Goal: Task Accomplishment & Management: Manage account settings

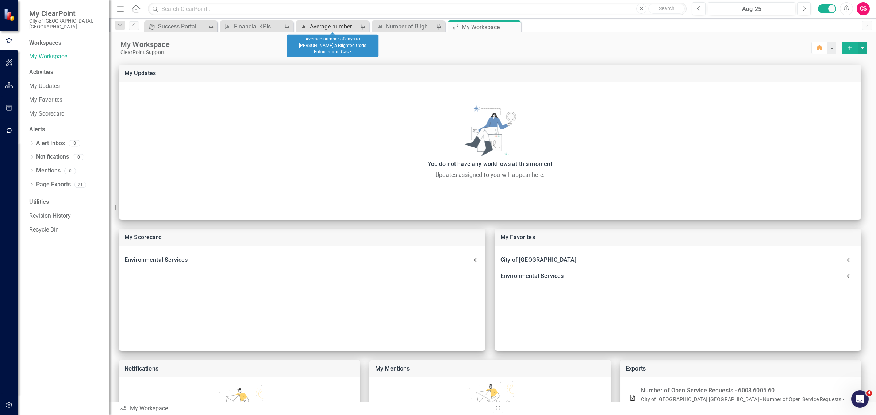
click at [339, 24] on div "Average number of days to [PERSON_NAME] a Blighted Code Enforcement Case" at bounding box center [334, 26] width 48 height 9
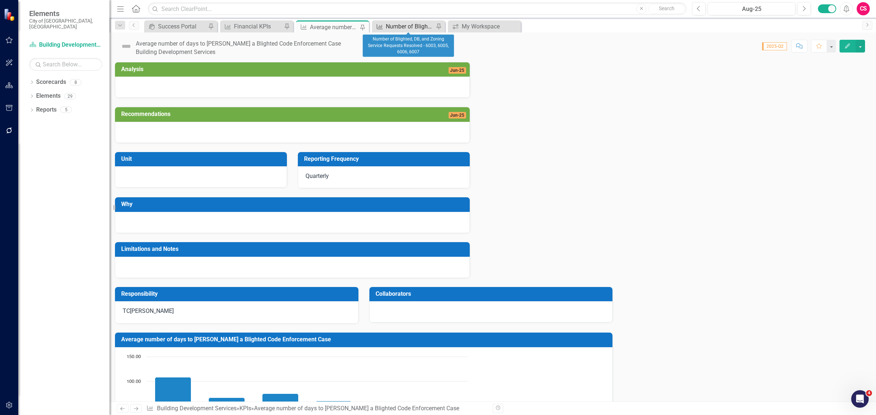
click at [393, 28] on div "Number of Blighted, DB, and Zoning Service Requests Resolved - 6003, 6005, 6006…" at bounding box center [410, 26] width 48 height 9
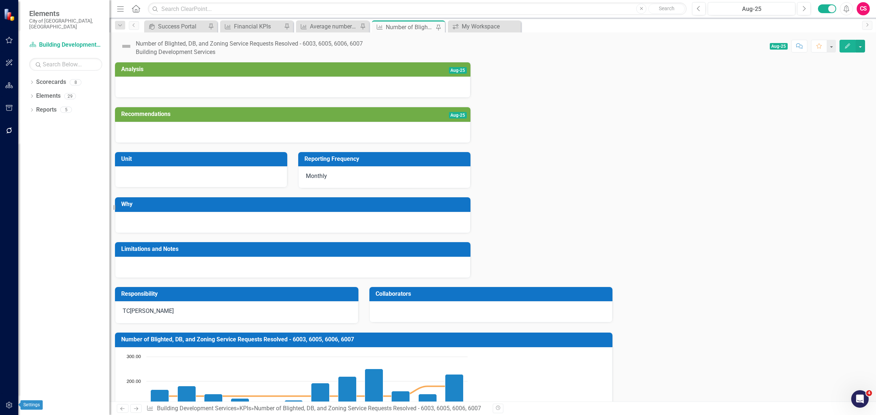
click at [12, 409] on button "button" at bounding box center [9, 405] width 16 height 15
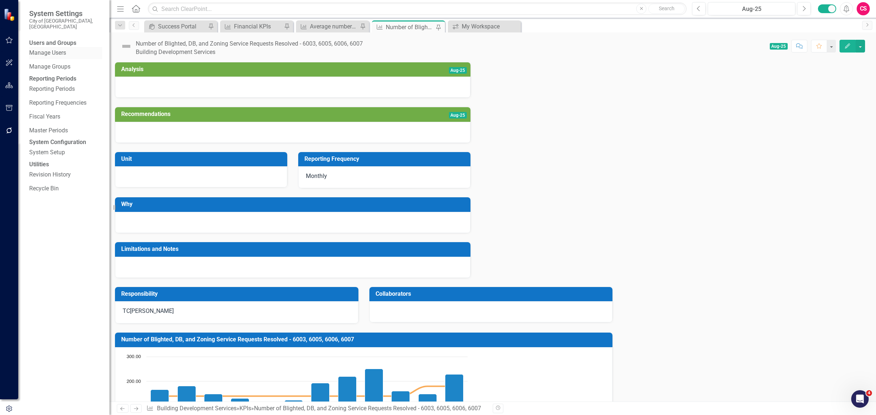
click at [53, 49] on link "Manage Users" at bounding box center [65, 53] width 73 height 8
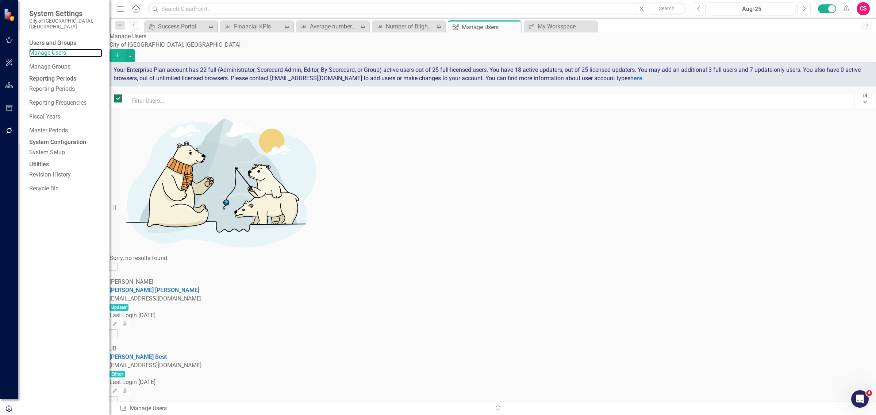
checkbox input "false"
click at [190, 101] on input "text" at bounding box center [491, 101] width 728 height 14
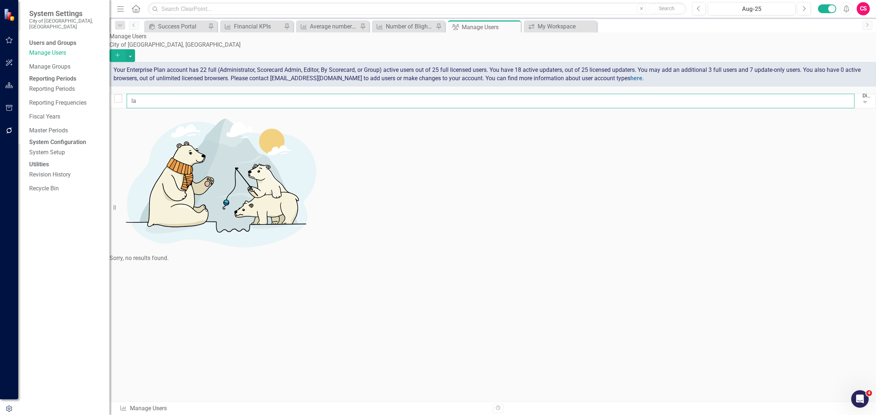
type input "l"
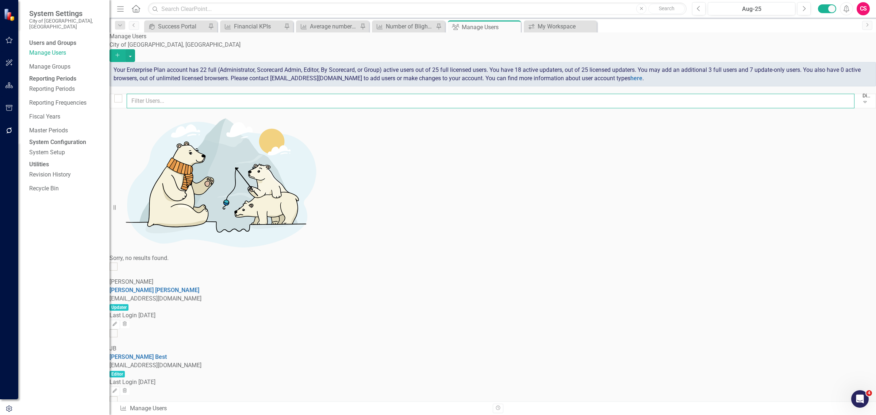
checkbox input "false"
